Goal: Information Seeking & Learning: Learn about a topic

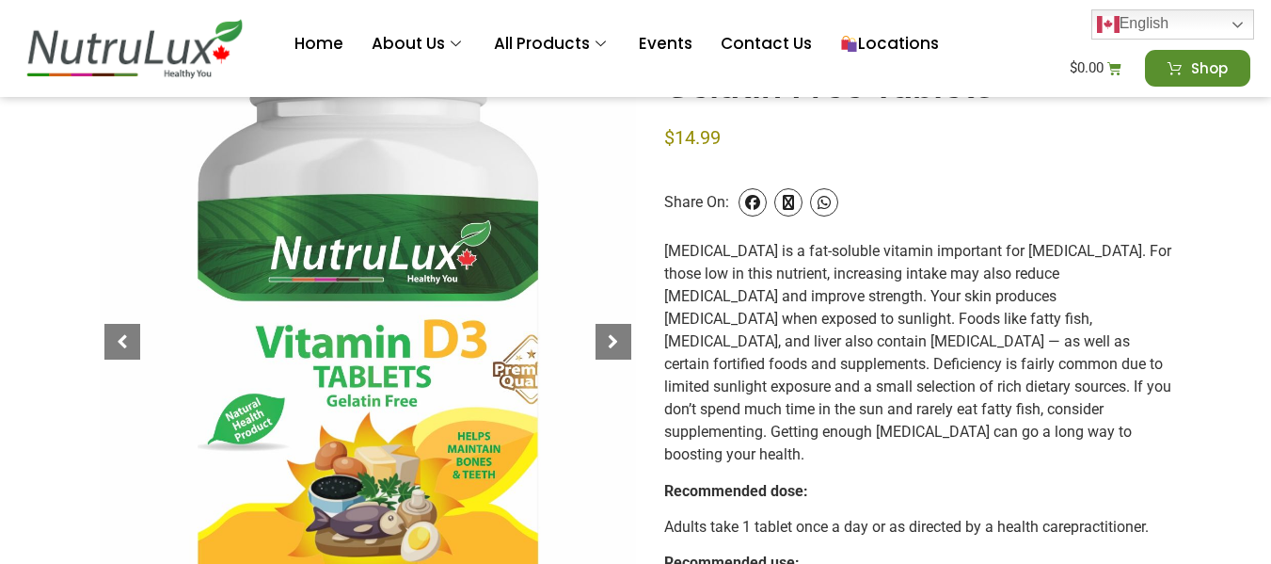
scroll to position [281, 0]
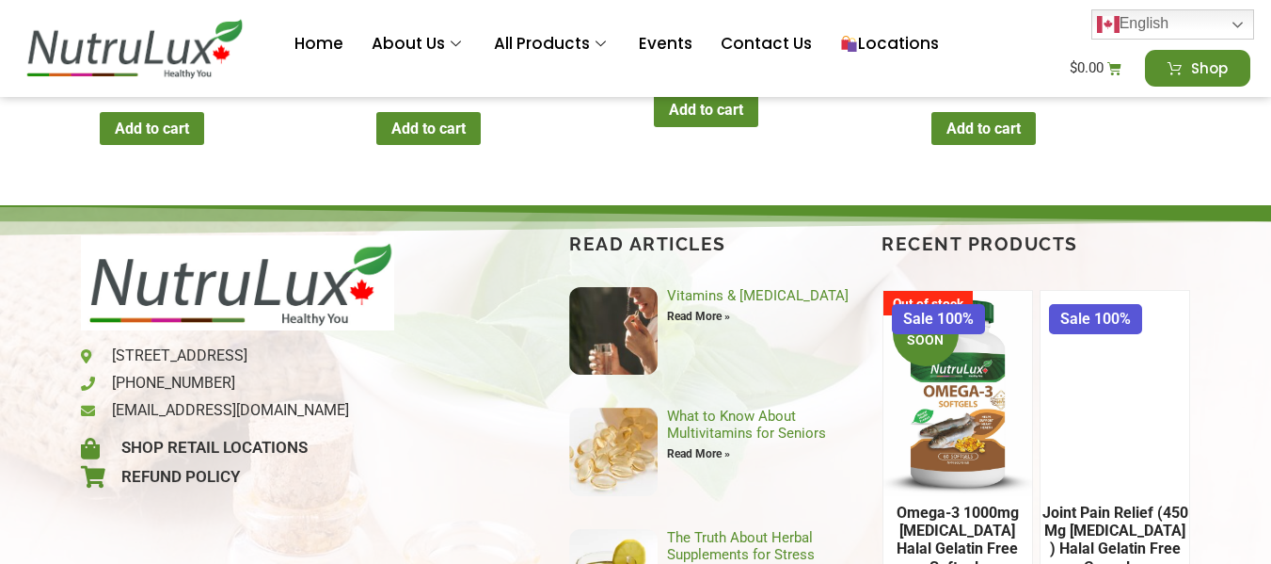
scroll to position [2961, 0]
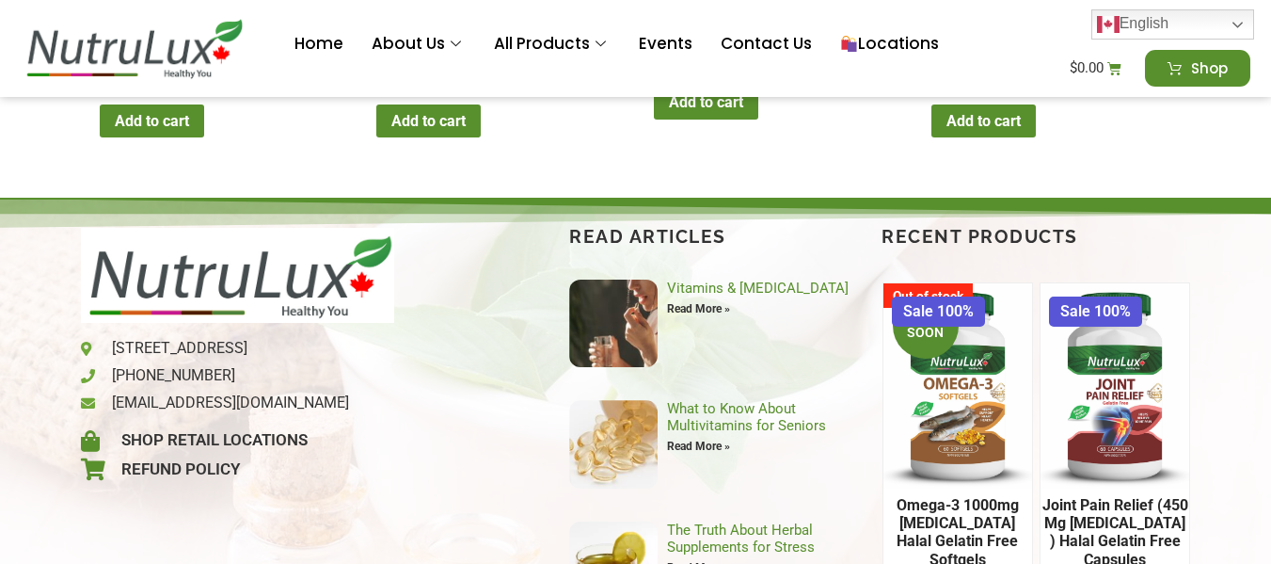
click at [1132, 488] on h2 "Joint Pain Relief (450 mg [MEDICAL_DATA] ) Halal Gelatin Free Capsules" at bounding box center [1116, 532] width 150 height 88
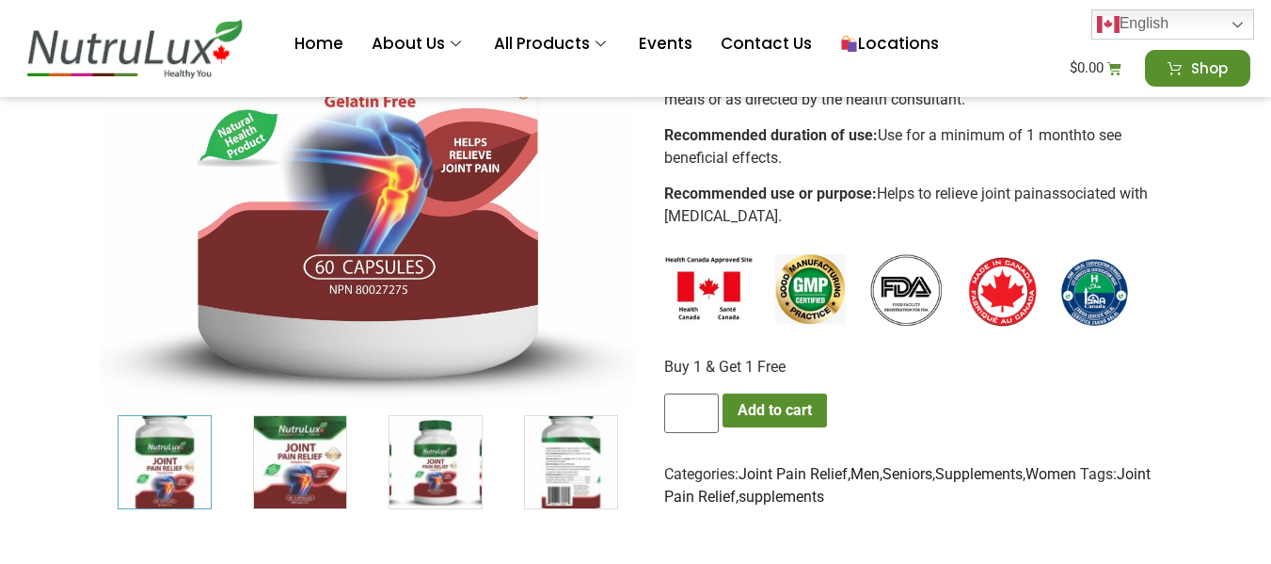
scroll to position [602, 0]
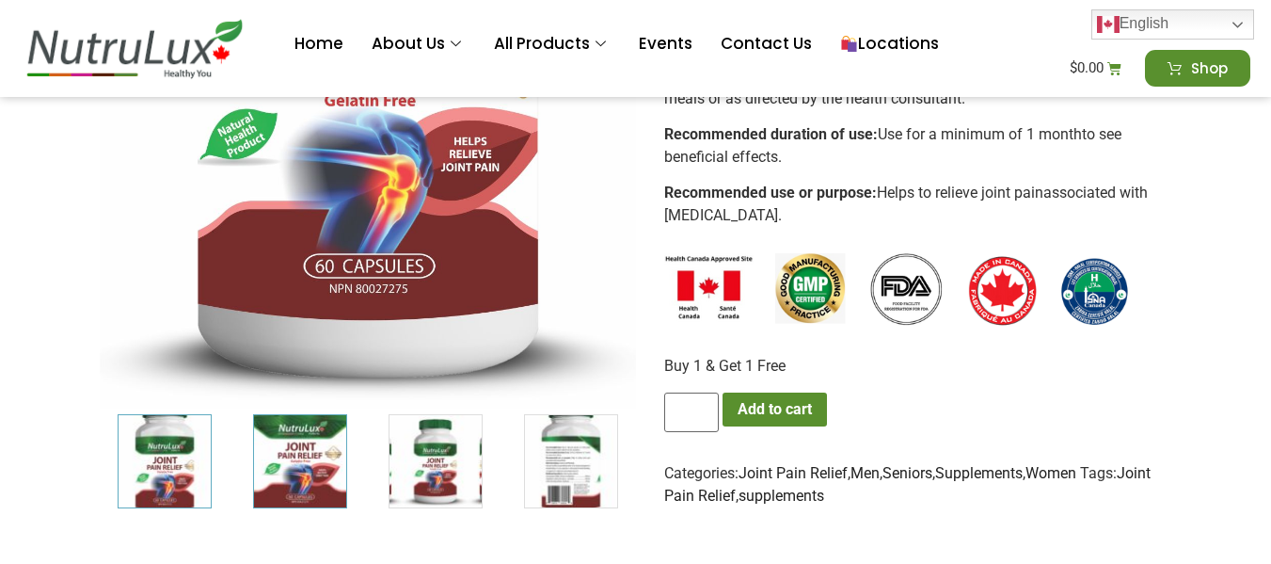
click at [274, 450] on img "2 / 7" at bounding box center [300, 461] width 94 height 94
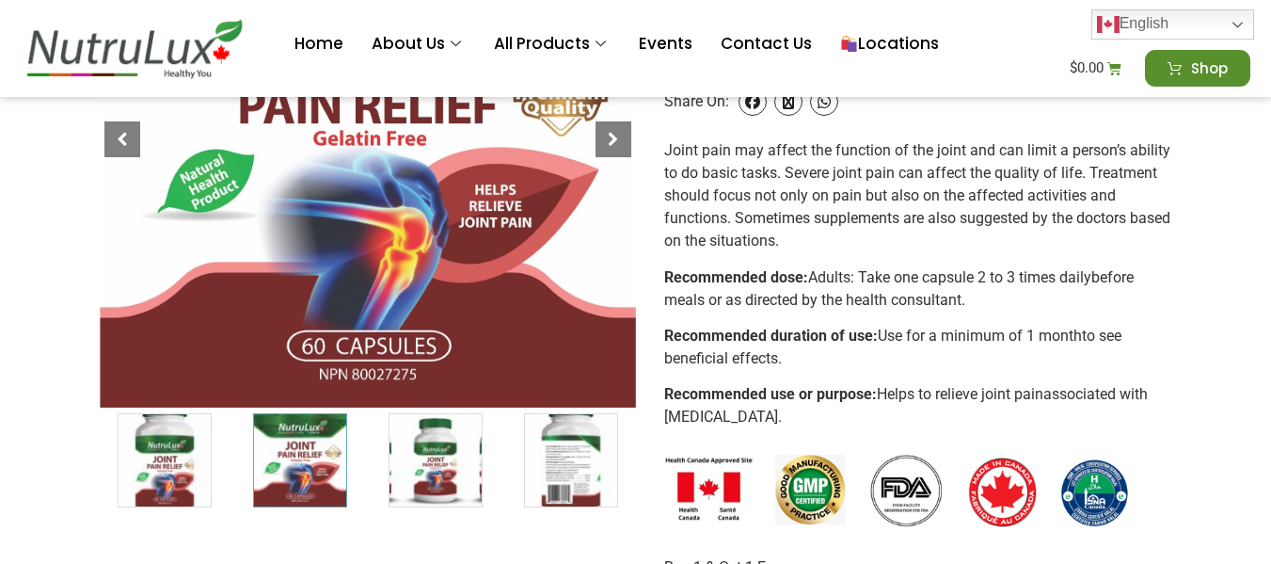
scroll to position [400, 0]
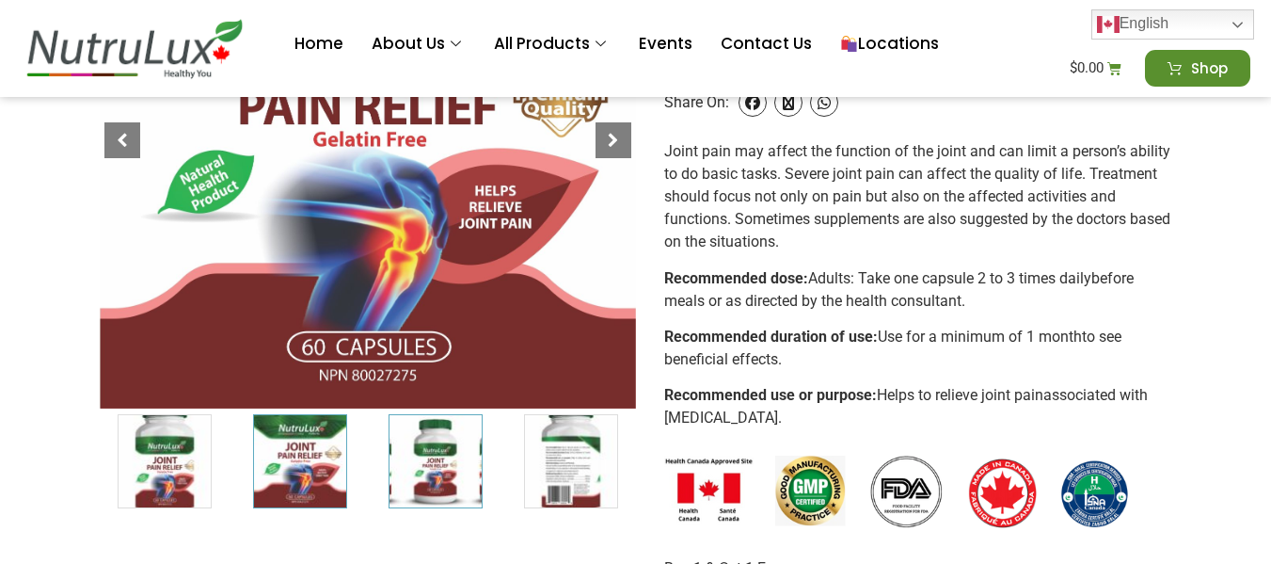
click at [398, 460] on img "3 / 7" at bounding box center [436, 461] width 94 height 94
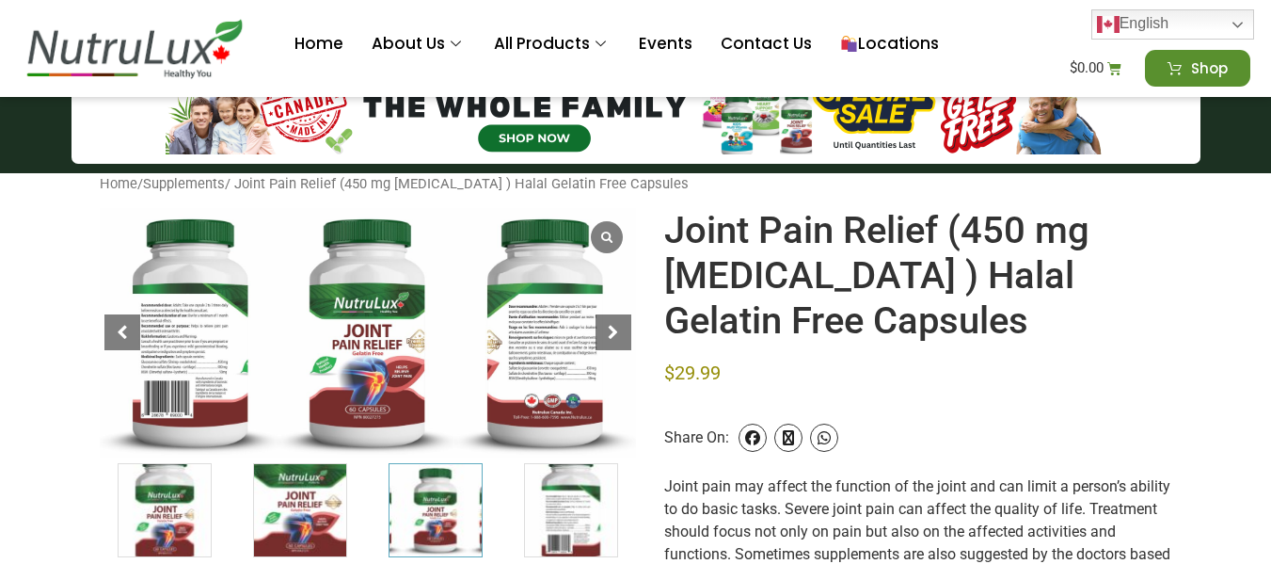
scroll to position [99, 0]
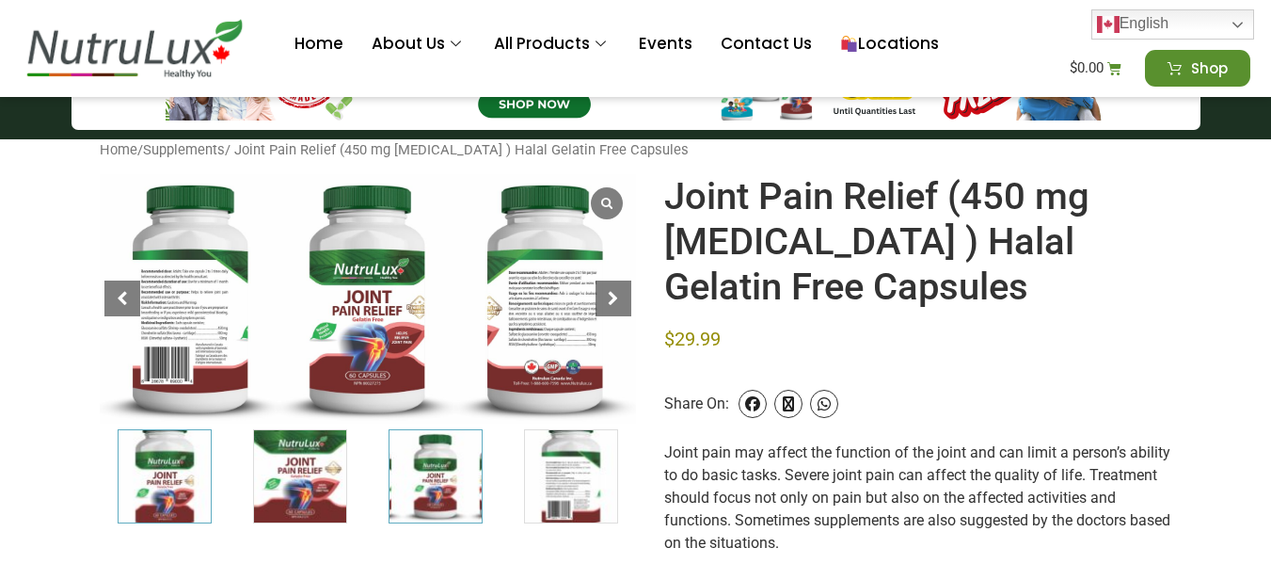
click at [169, 496] on img "1 / 7" at bounding box center [165, 476] width 94 height 94
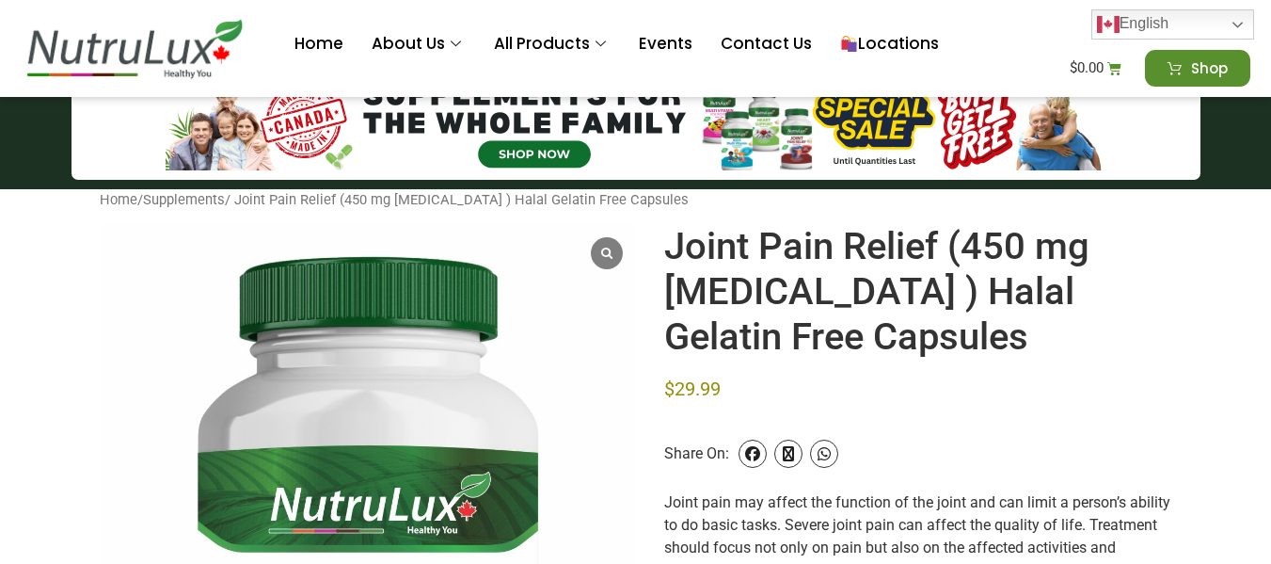
scroll to position [0, 0]
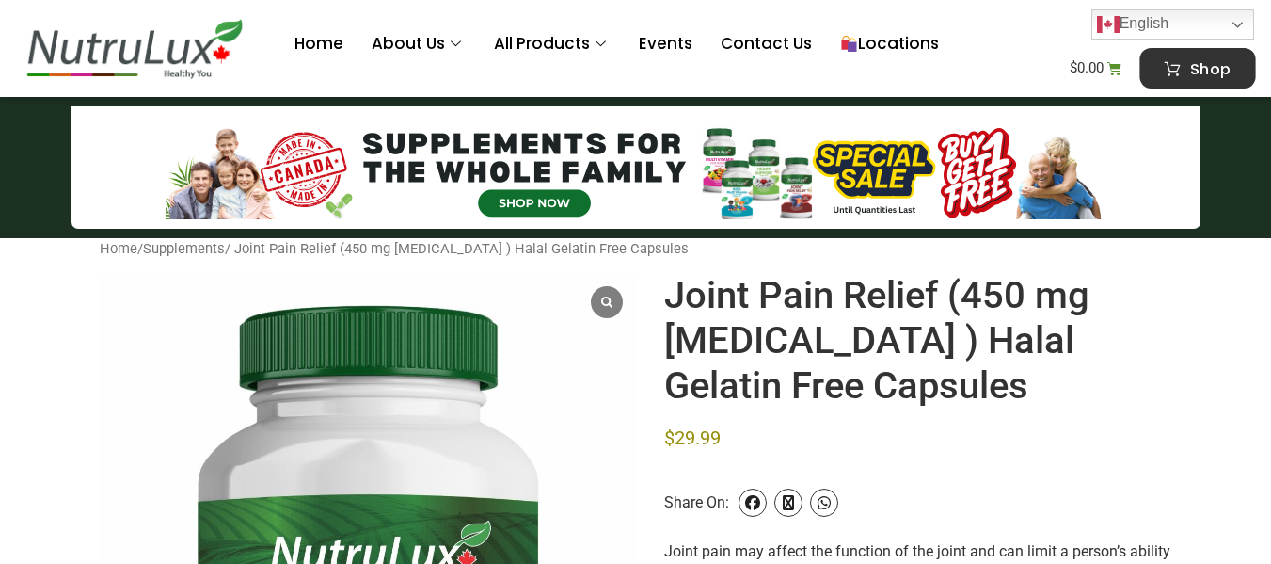
drag, startPoint x: 1209, startPoint y: 72, endPoint x: 1254, endPoint y: 76, distance: 44.5
click at [1209, 72] on span "Shop" at bounding box center [1211, 68] width 40 height 16
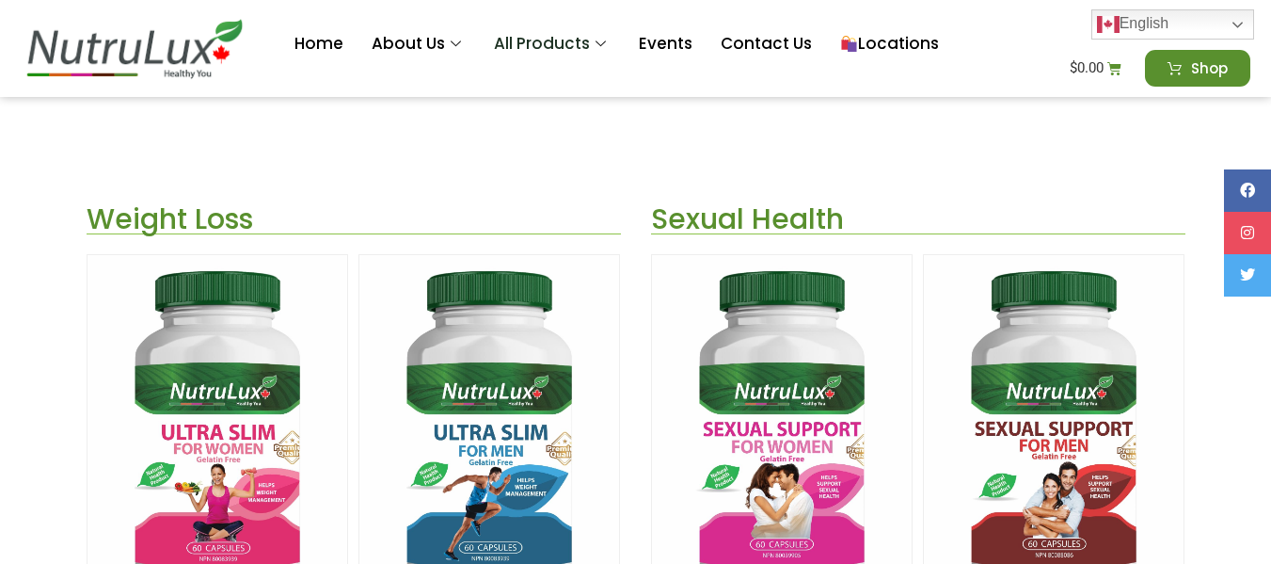
scroll to position [2830, 0]
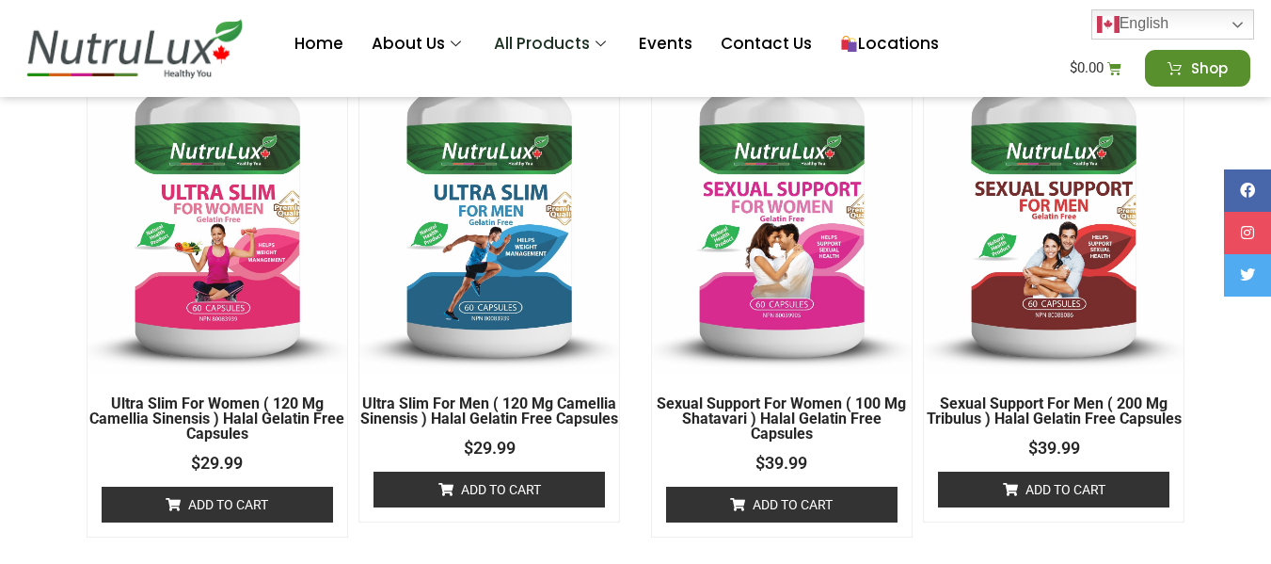
click at [536, 224] on img at bounding box center [490, 194] width 260 height 358
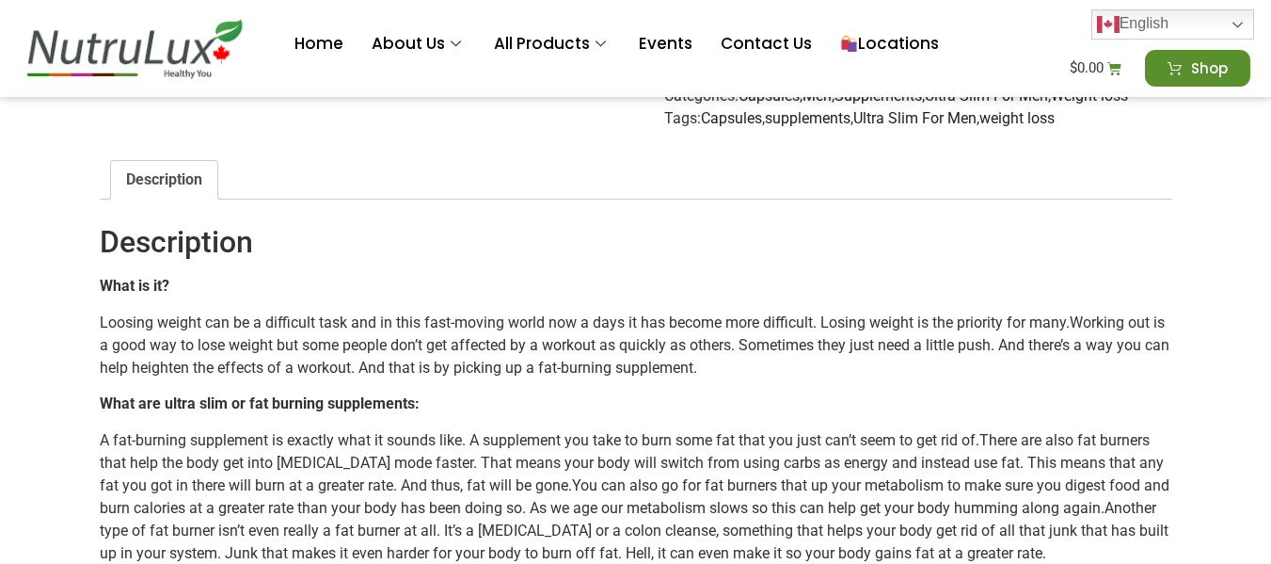
scroll to position [1129, 0]
